Goal: Navigation & Orientation: Find specific page/section

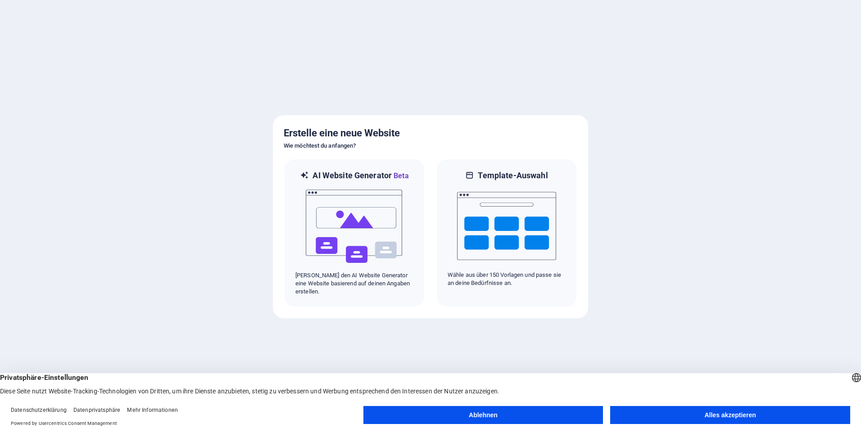
click at [645, 424] on div "Ablehnen Alles akzeptieren" at bounding box center [606, 417] width 487 height 22
click at [645, 422] on button "Alles akzeptieren" at bounding box center [730, 415] width 240 height 18
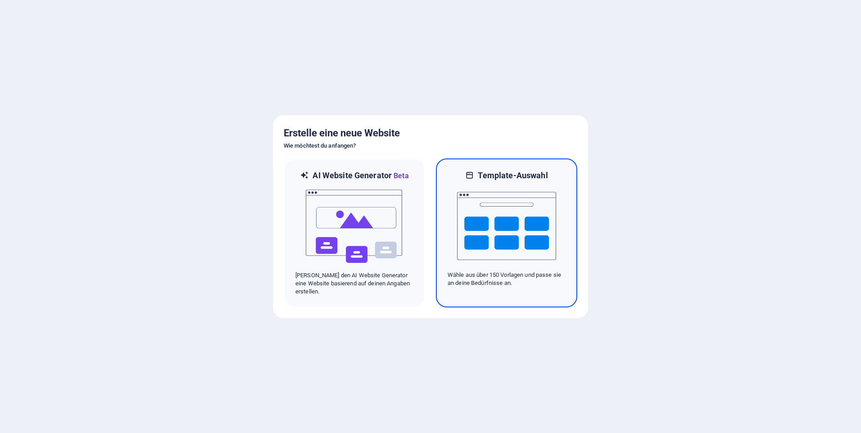
click at [484, 247] on img at bounding box center [506, 226] width 99 height 90
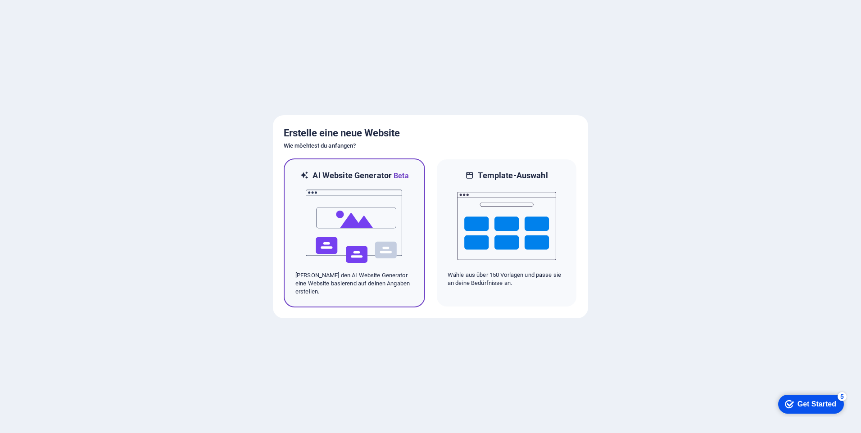
click at [407, 241] on div at bounding box center [354, 227] width 118 height 90
